Goal: Navigation & Orientation: Find specific page/section

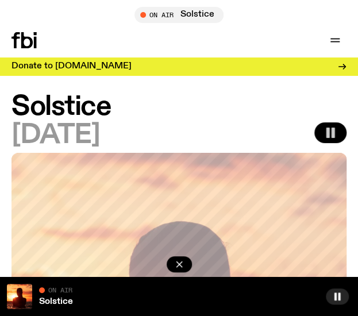
click at [333, 129] on rect "button" at bounding box center [332, 132] width 3 height 10
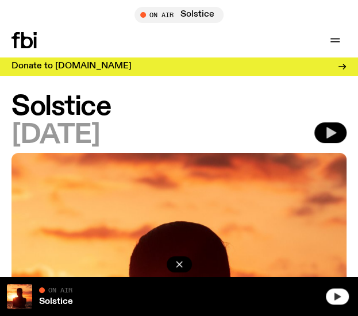
click at [336, 304] on div at bounding box center [337, 295] width 25 height 25
click at [336, 304] on button "button" at bounding box center [336, 296] width 23 height 16
click at [336, 296] on icon "button" at bounding box center [337, 295] width 6 height 7
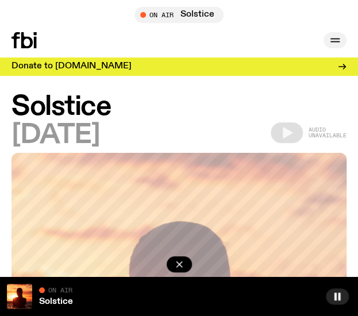
click at [335, 40] on icon "button" at bounding box center [335, 40] width 14 height 14
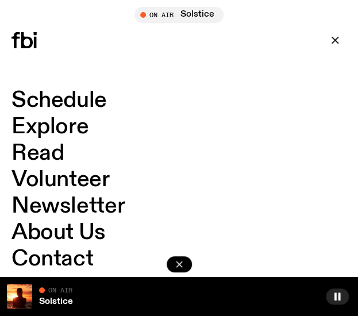
click at [70, 98] on link "Schedule" at bounding box center [58, 101] width 95 height 22
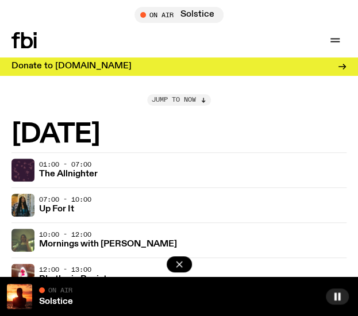
click at [165, 103] on span "Jump to now" at bounding box center [174, 99] width 44 height 6
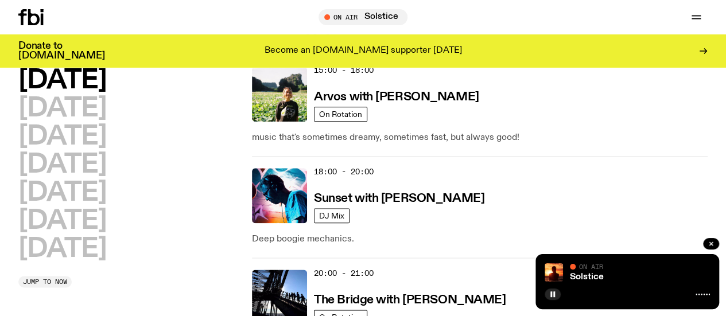
scroll to position [569, 0]
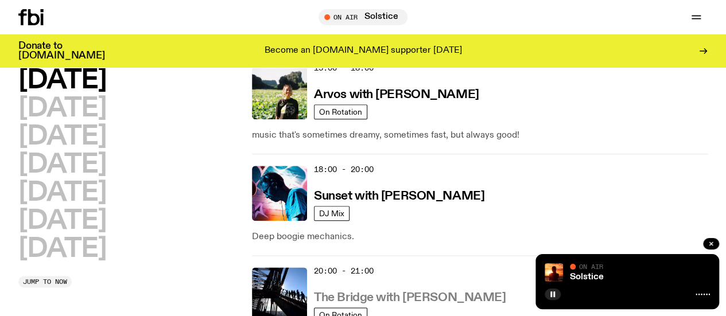
click at [357, 292] on h3 "The Bridge with [PERSON_NAME]" at bounding box center [410, 298] width 192 height 12
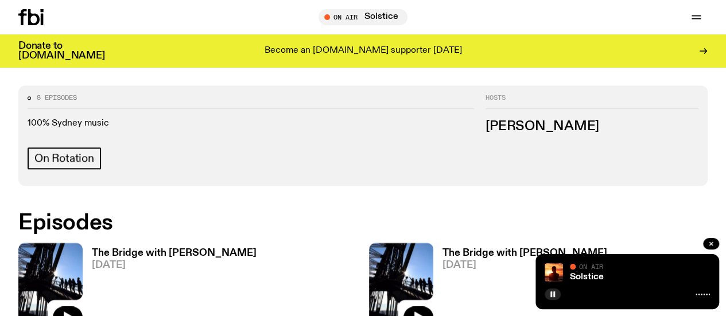
scroll to position [525, 0]
click at [203, 249] on h3 "The Bridge with [PERSON_NAME]" at bounding box center [174, 254] width 165 height 10
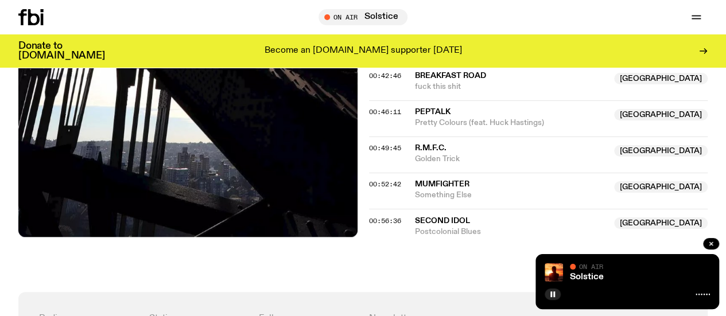
scroll to position [891, 0]
